Goal: Find specific page/section: Find specific page/section

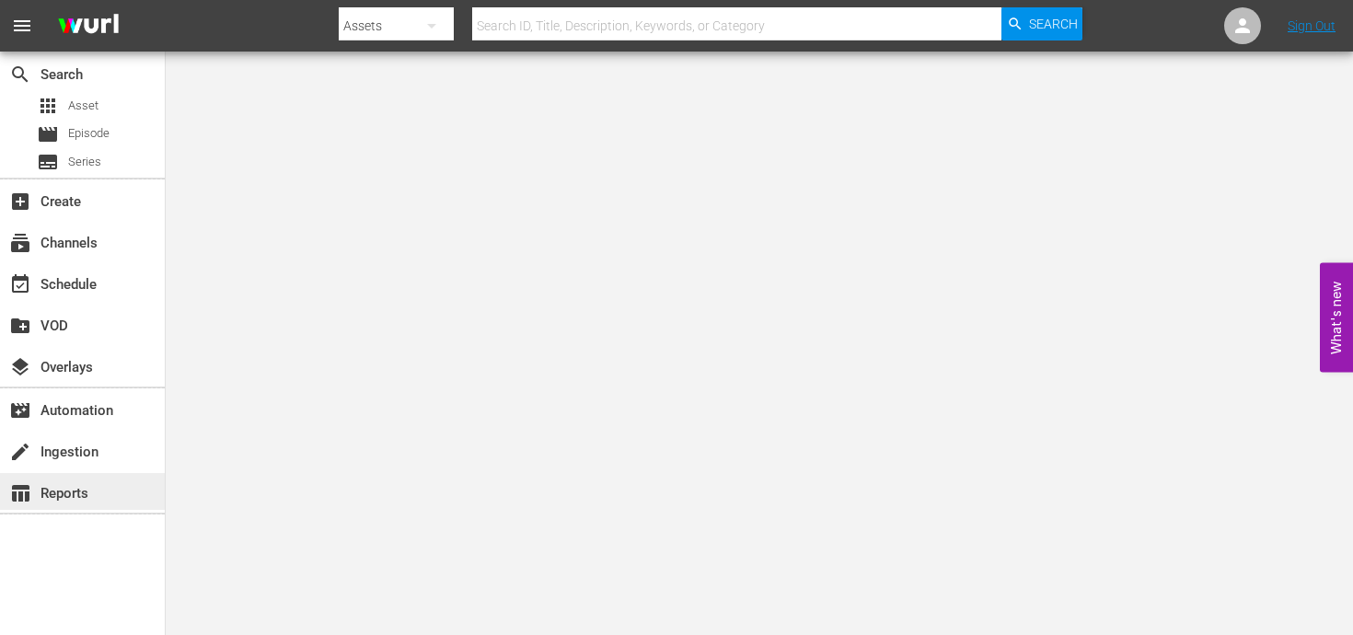
click at [75, 489] on div "table_chart Reports" at bounding box center [51, 490] width 103 height 17
click at [145, 472] on div "table_chart Reports" at bounding box center [82, 491] width 165 height 41
click at [110, 506] on div "table_chart Reports" at bounding box center [82, 491] width 165 height 37
